Goal: Information Seeking & Learning: Find specific page/section

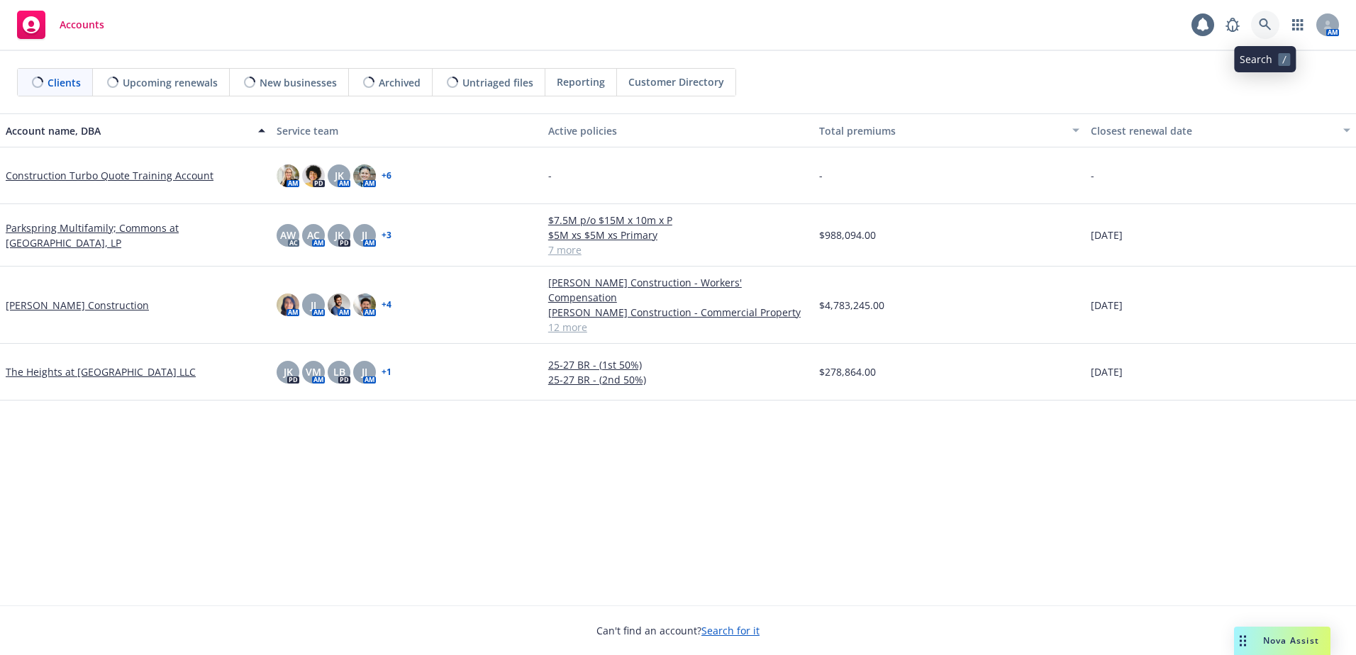
click at [1269, 24] on icon at bounding box center [1265, 24] width 13 height 13
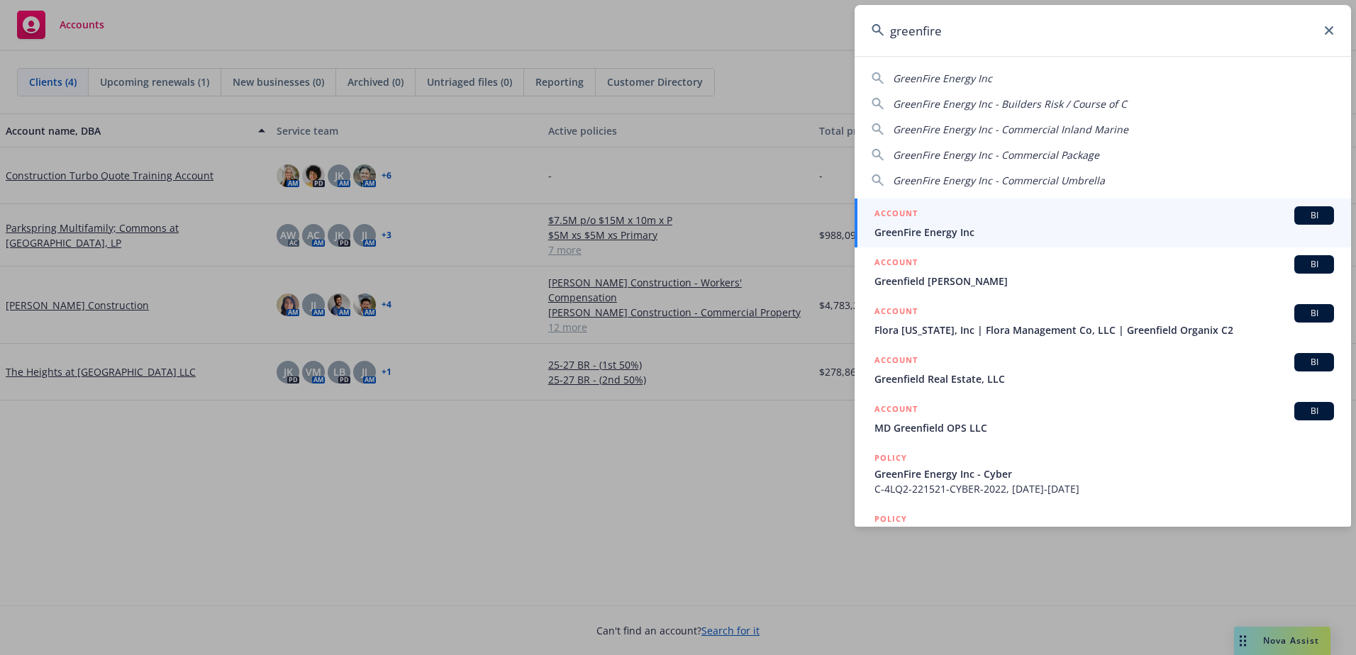
type input "greenfire"
click at [980, 220] on div "ACCOUNT BI" at bounding box center [1105, 215] width 460 height 18
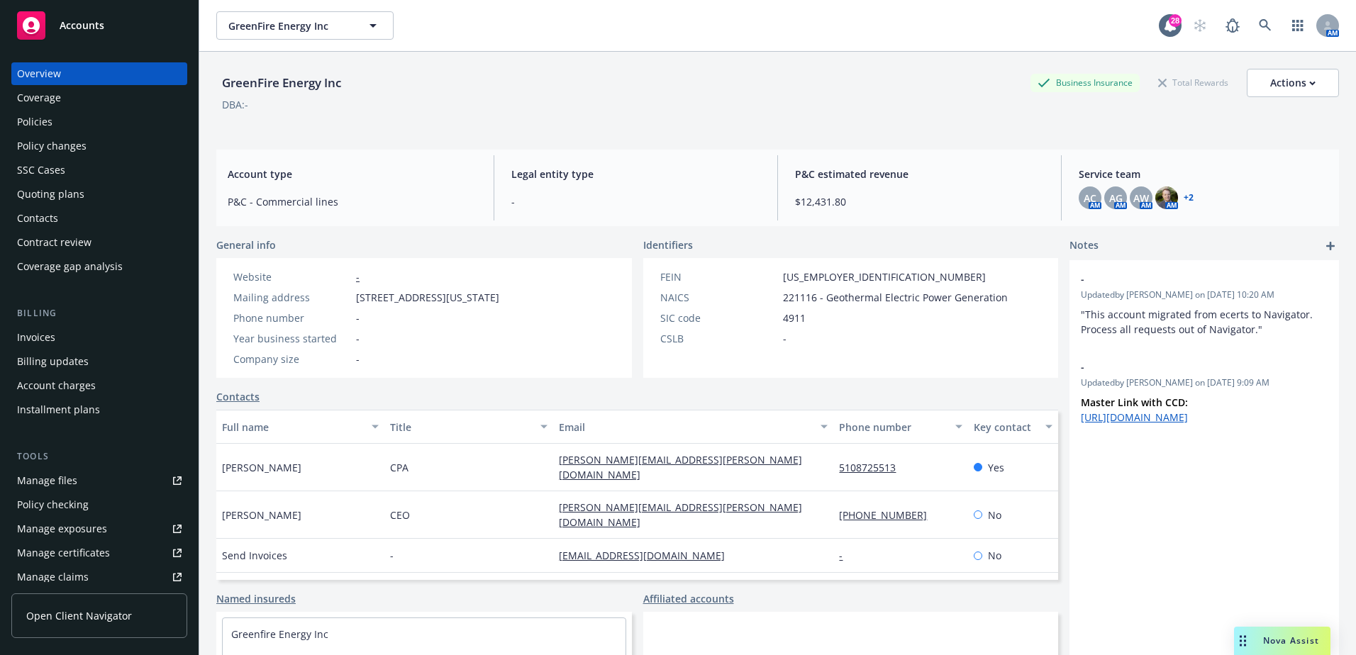
click at [386, 302] on span "[STREET_ADDRESS][US_STATE]" at bounding box center [427, 297] width 143 height 15
drag, startPoint x: 386, startPoint y: 302, endPoint x: 467, endPoint y: 318, distance: 82.3
click at [467, 305] on span "[STREET_ADDRESS][US_STATE]" at bounding box center [427, 297] width 143 height 15
drag, startPoint x: 407, startPoint y: 311, endPoint x: 351, endPoint y: 289, distance: 59.9
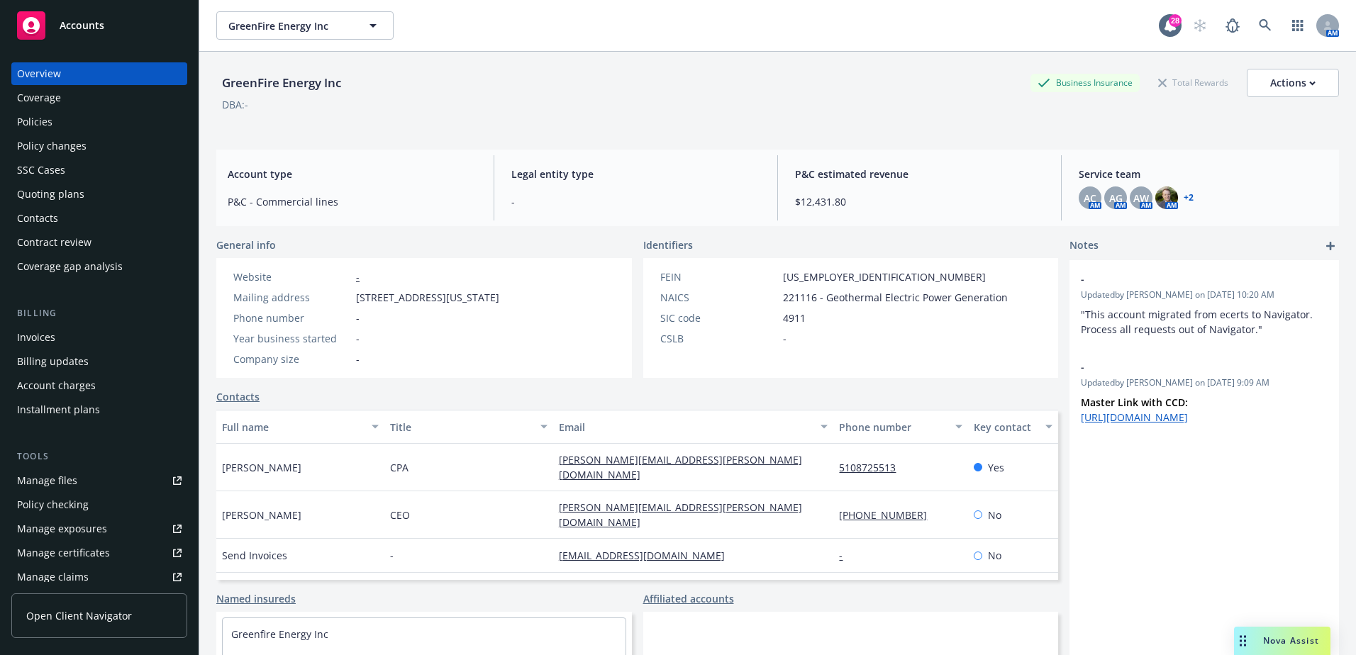
click at [351, 289] on div "Website - Mailing address [STREET_ADDRESS][US_STATE] Phone number - Year busine…" at bounding box center [366, 318] width 277 height 97
click at [533, 225] on div "Account type P&C - Commercial lines Legal entity type - P&C estimated revenue $…" at bounding box center [777, 188] width 1123 height 77
click at [65, 117] on div "Policies" at bounding box center [99, 122] width 165 height 23
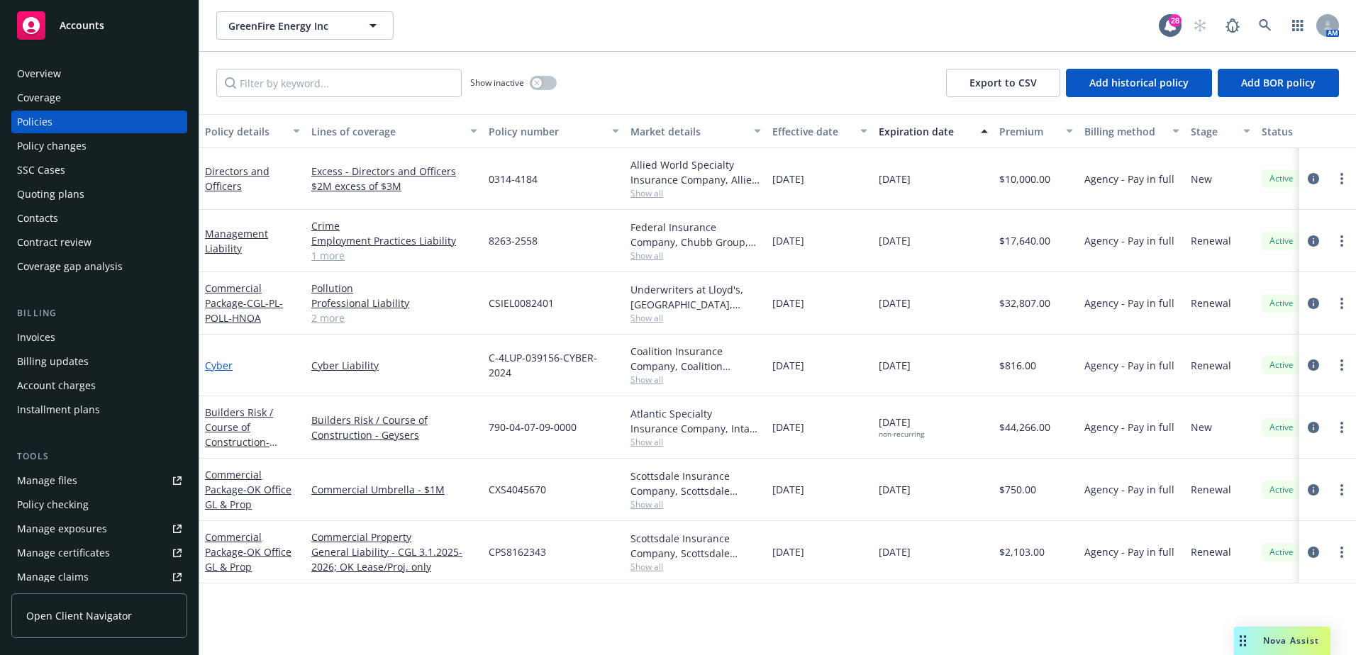
click at [211, 367] on link "Cyber" at bounding box center [219, 365] width 28 height 13
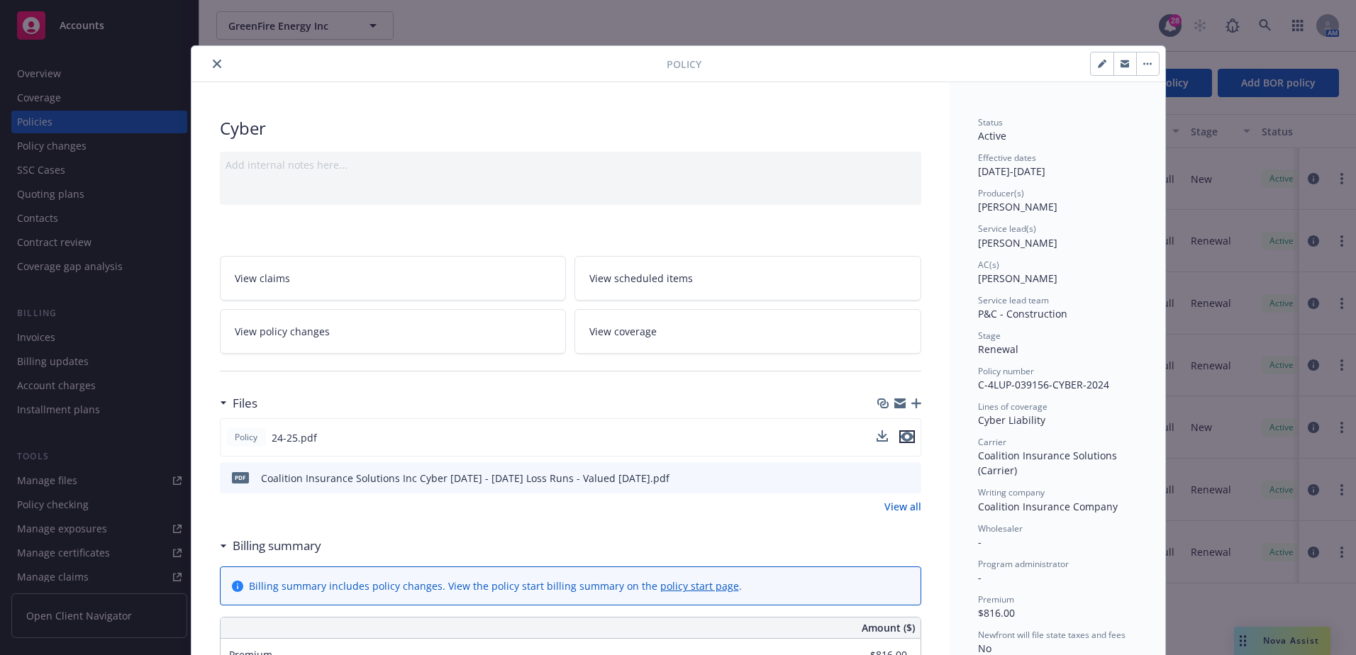
click at [906, 439] on icon "preview file" at bounding box center [907, 437] width 13 height 10
click at [217, 65] on button "close" at bounding box center [217, 63] width 17 height 17
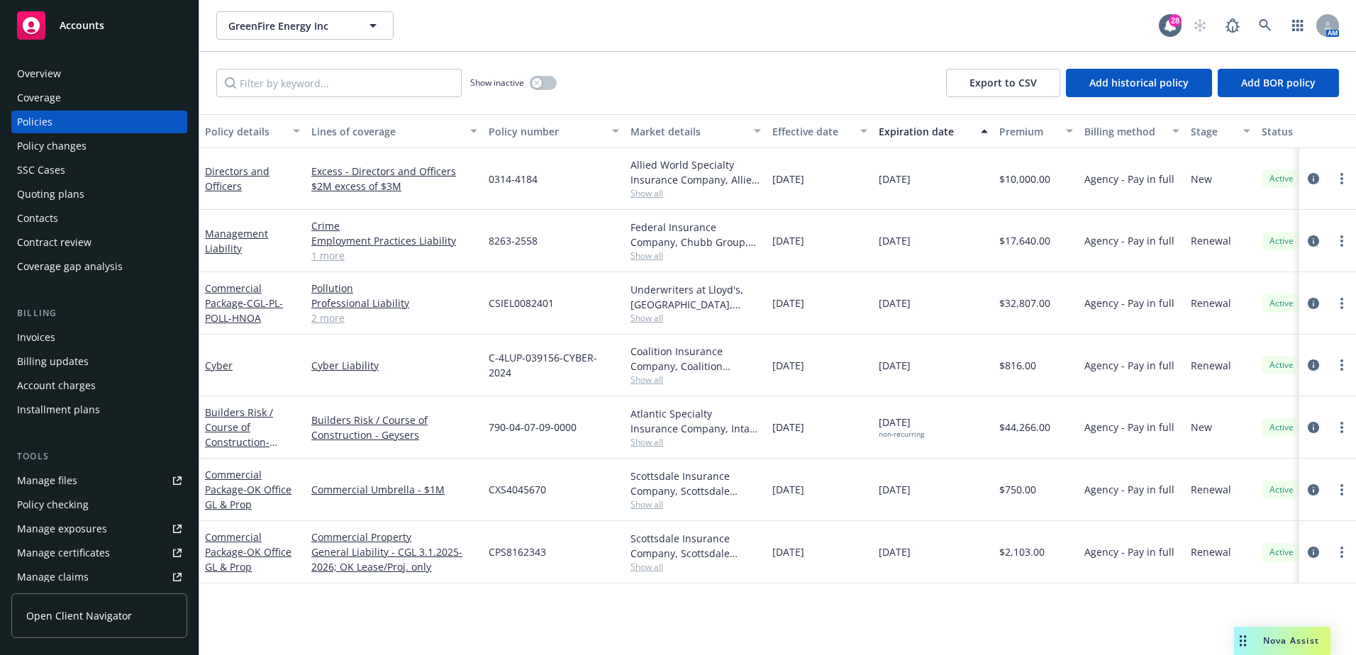
click at [50, 70] on div "Overview" at bounding box center [39, 73] width 44 height 23
